Goal: Contribute content

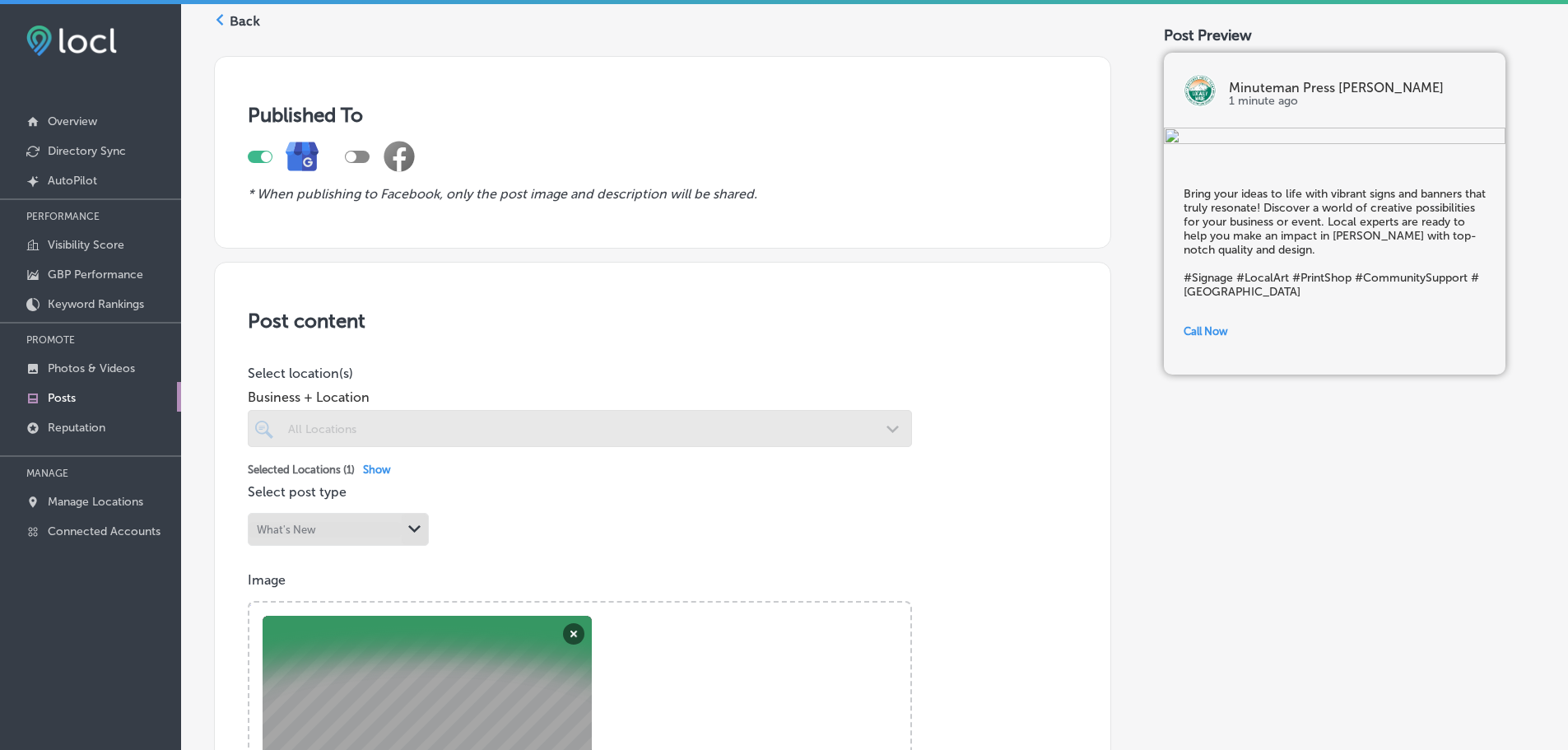
scroll to position [66, 0]
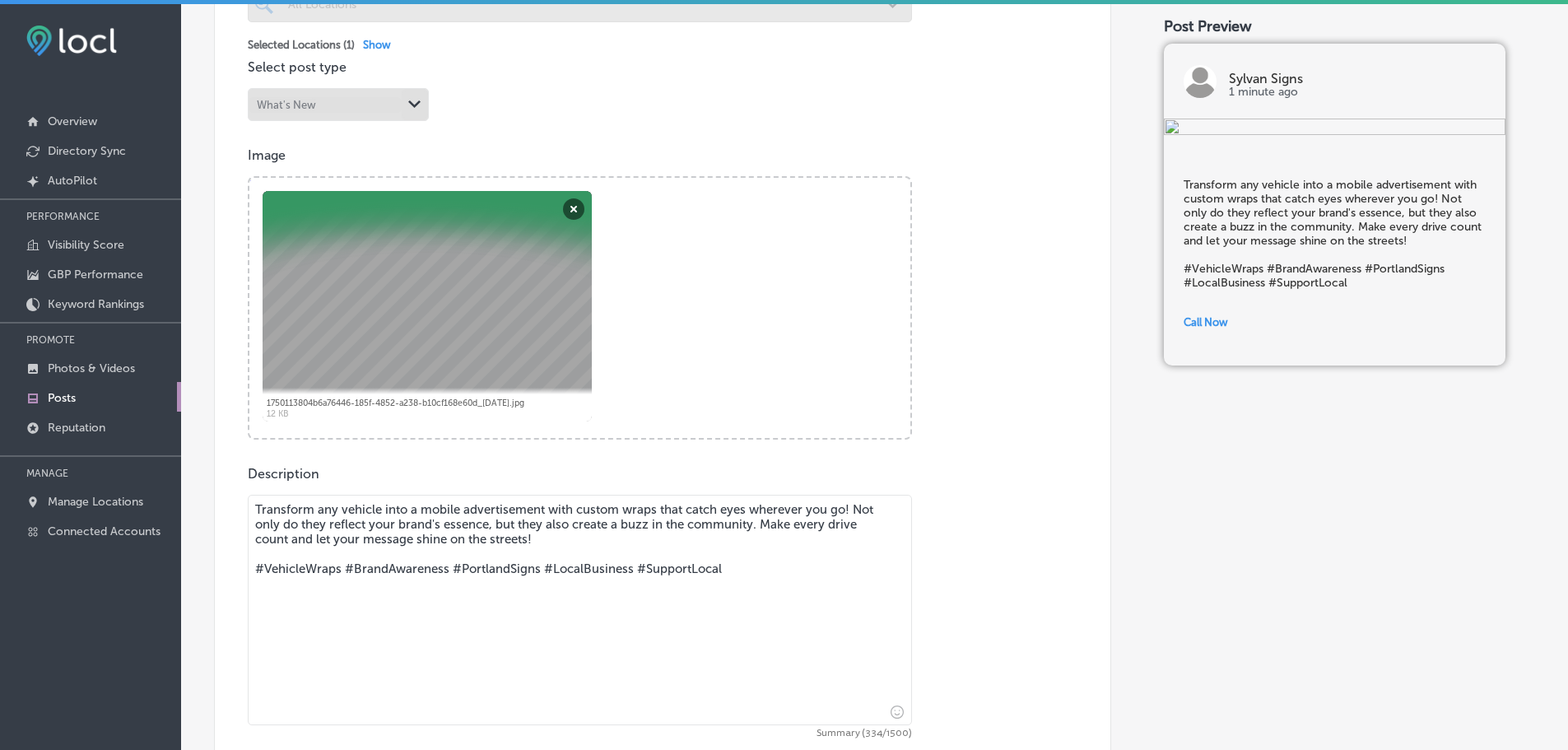
scroll to position [493, 0]
click at [574, 209] on button "Remove" at bounding box center [573, 208] width 21 height 21
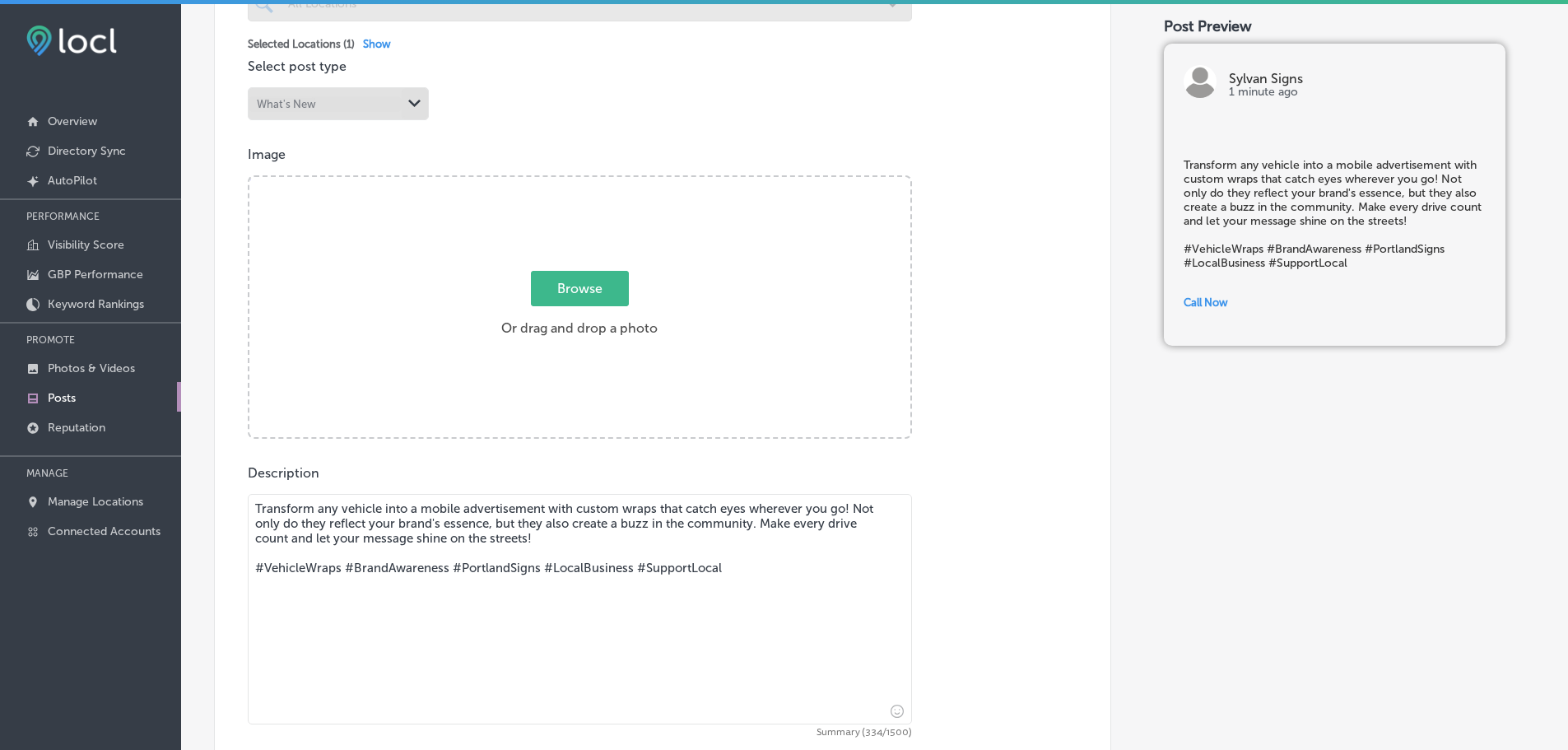
click at [571, 285] on span "Browse" at bounding box center [579, 288] width 98 height 35
click at [571, 182] on input "Browse Or drag and drop a photo" at bounding box center [580, 179] width 661 height 5
type input "C:\fakepath\Van Wrap_metro.jpg"
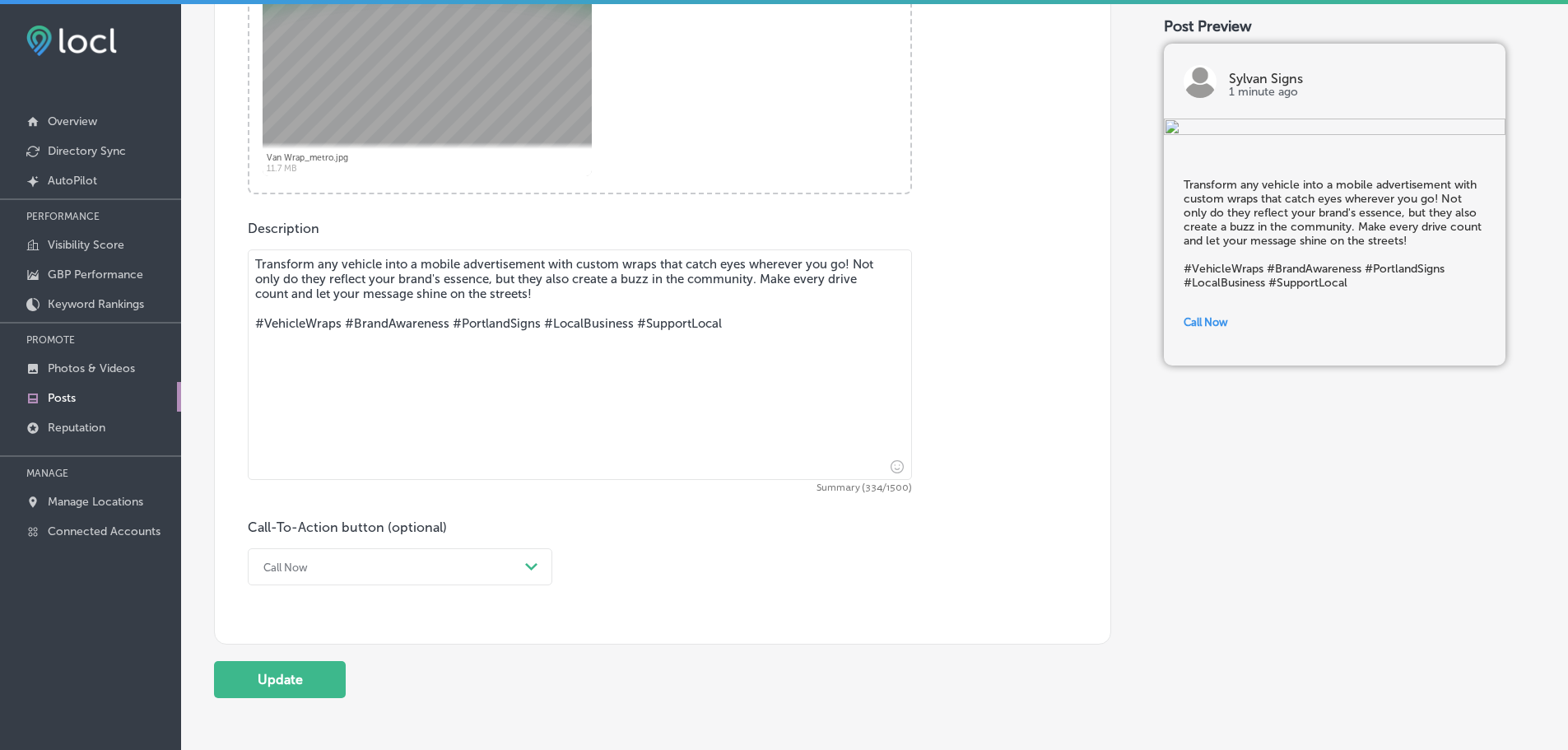
scroll to position [739, 0]
click at [280, 676] on button "Update" at bounding box center [280, 678] width 131 height 37
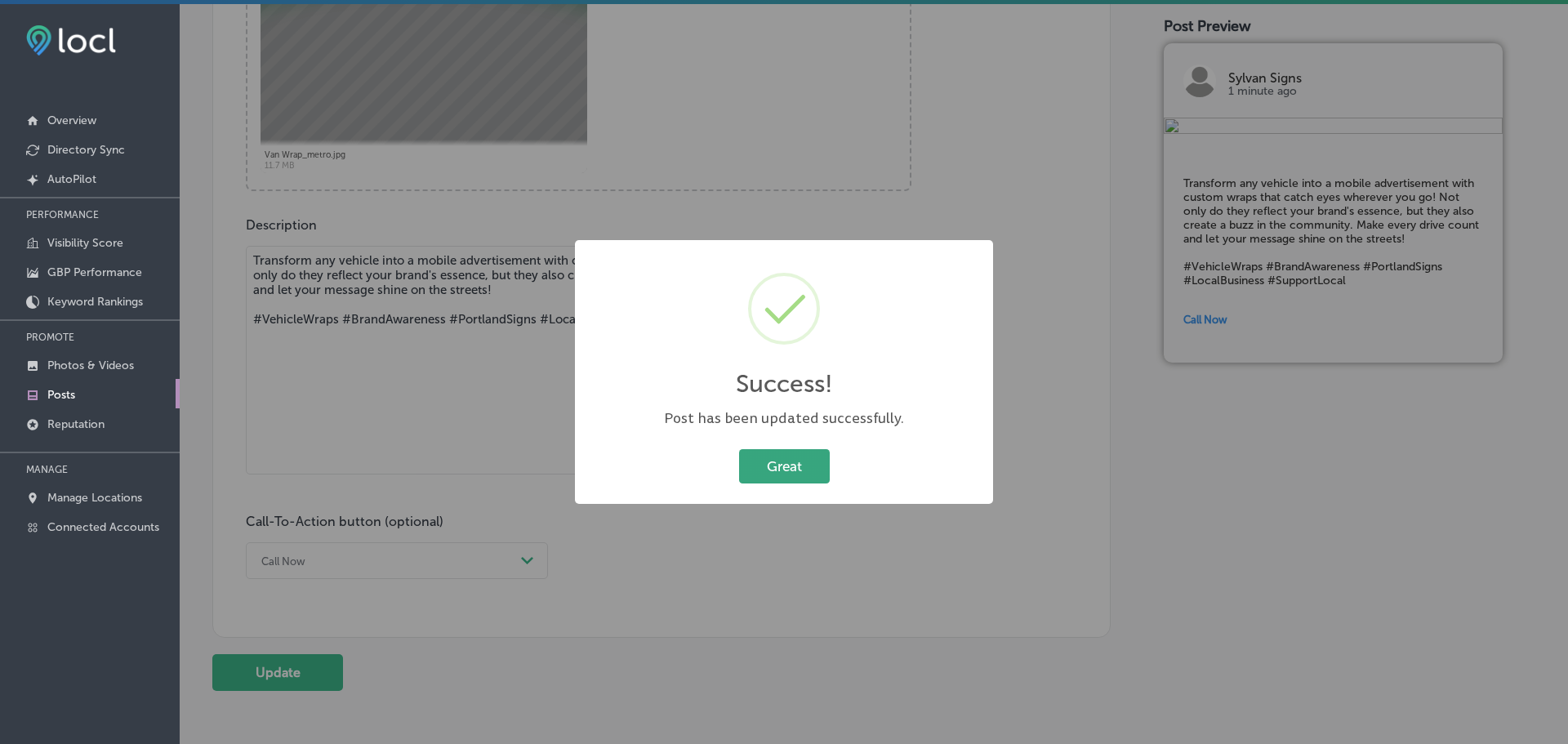
click at [773, 469] on button "Great" at bounding box center [785, 465] width 91 height 33
